Goal: Information Seeking & Learning: Learn about a topic

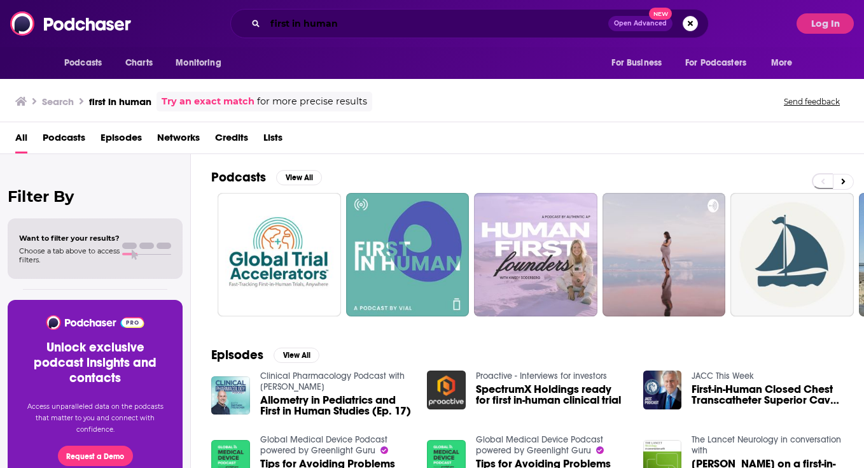
drag, startPoint x: 0, startPoint y: 0, endPoint x: 363, endPoint y: 18, distance: 363.3
click at [363, 18] on input "first in human" at bounding box center [436, 23] width 343 height 20
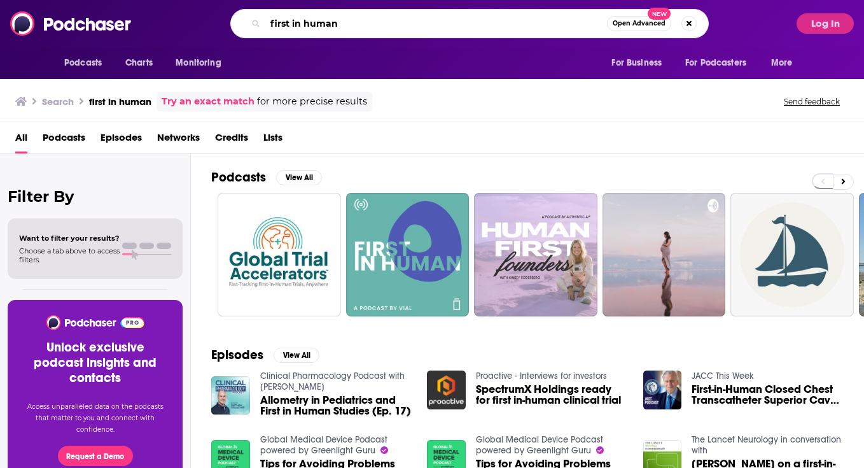
drag, startPoint x: 361, startPoint y: 23, endPoint x: 249, endPoint y: 23, distance: 112.0
click at [249, 23] on div "first in human Open Advanced New" at bounding box center [469, 23] width 479 height 29
click at [693, 23] on button "Search podcasts, credits, & more..." at bounding box center [689, 23] width 15 height 15
click at [322, 23] on input "Search podcasts, credits, & more..." at bounding box center [448, 23] width 367 height 20
type input "medtech gurus"
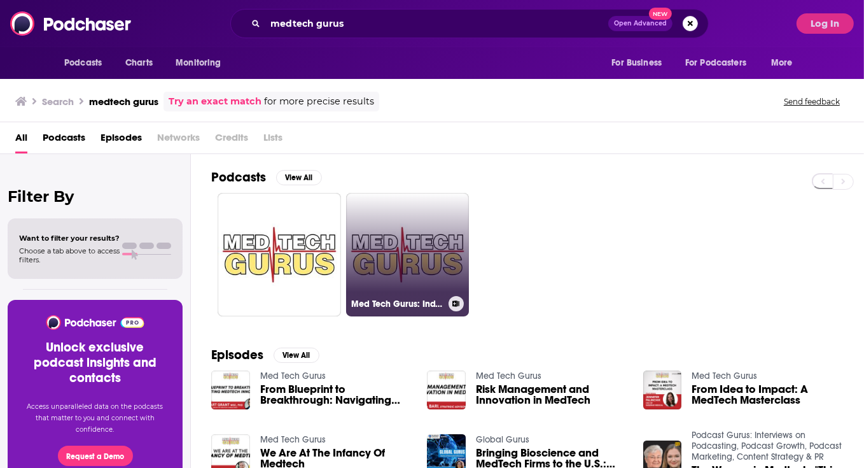
scroll to position [85, 0]
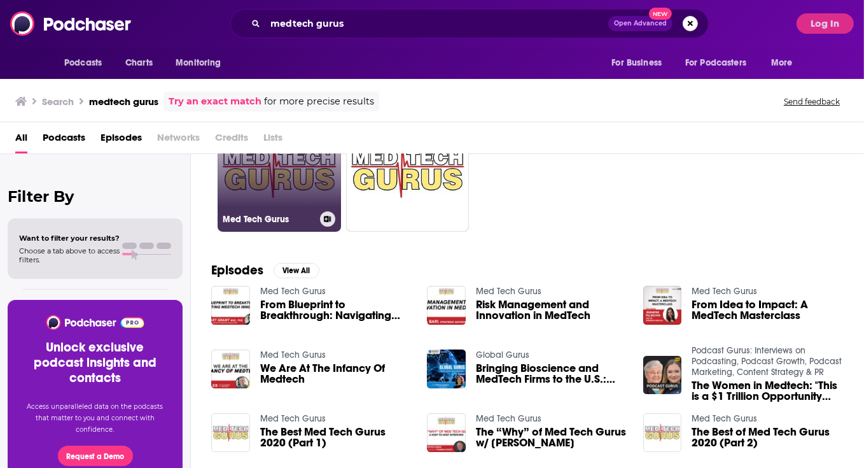
click at [266, 181] on link "Med Tech Gurus" at bounding box center [279, 169] width 123 height 123
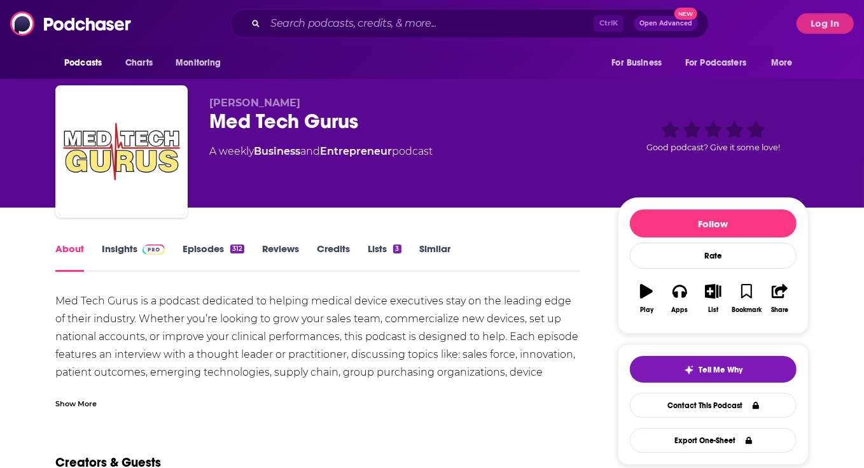
click at [132, 247] on link "Insights" at bounding box center [133, 257] width 63 height 29
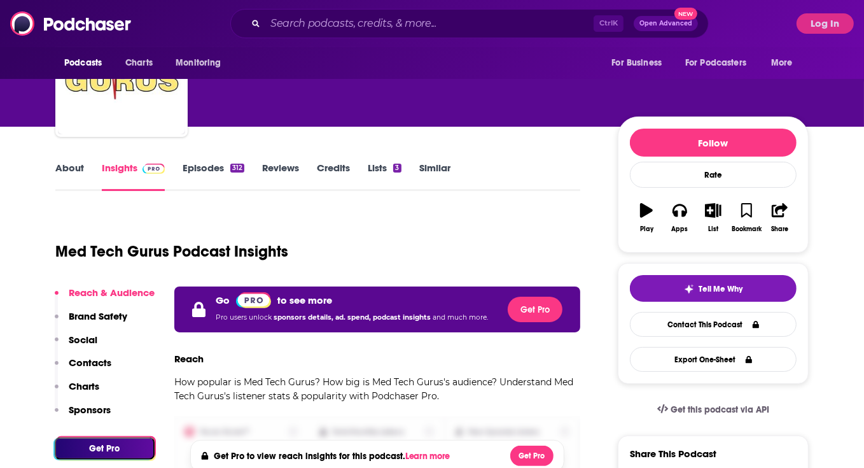
scroll to position [169, 0]
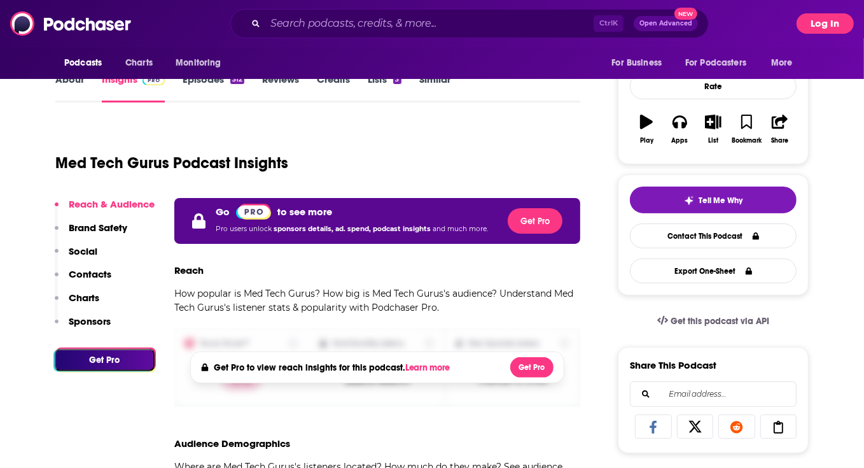
click at [830, 27] on button "Log In" at bounding box center [825, 23] width 57 height 20
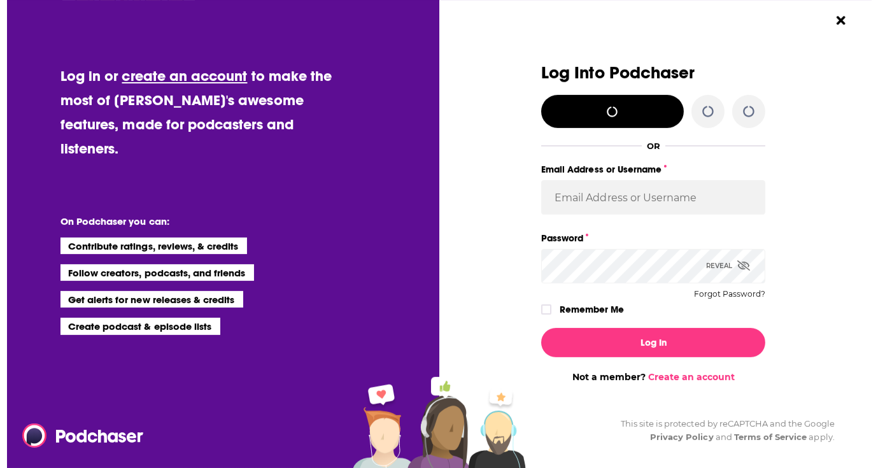
scroll to position [0, 0]
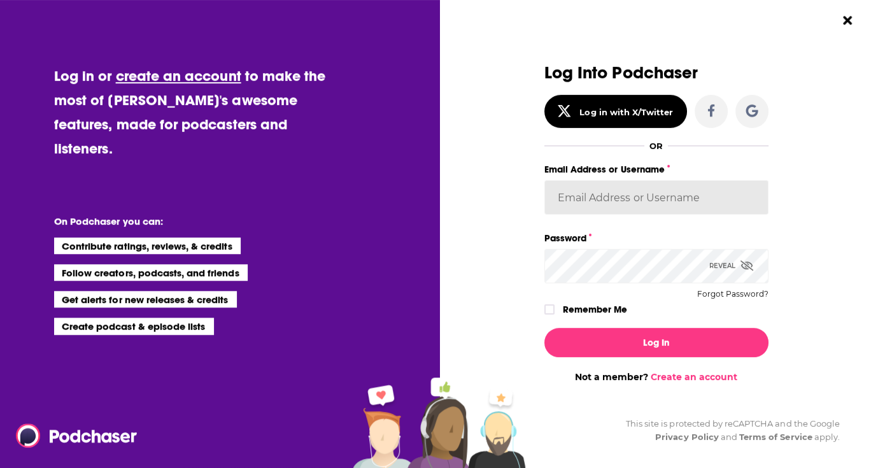
type input "rachellerussopr"
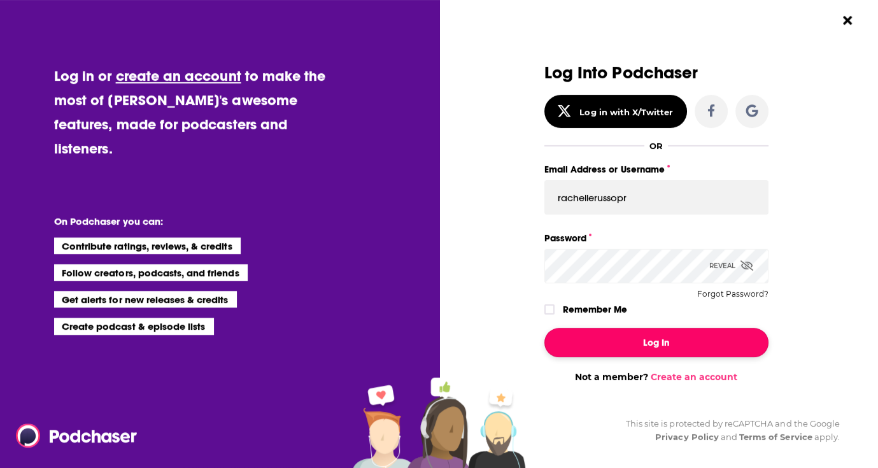
click at [673, 339] on button "Log In" at bounding box center [656, 342] width 224 height 29
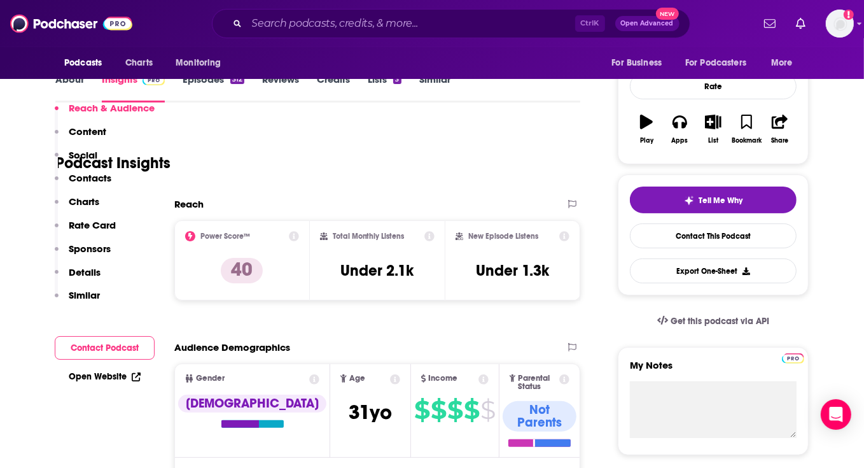
scroll to position [255, 0]
